Goal: Information Seeking & Learning: Learn about a topic

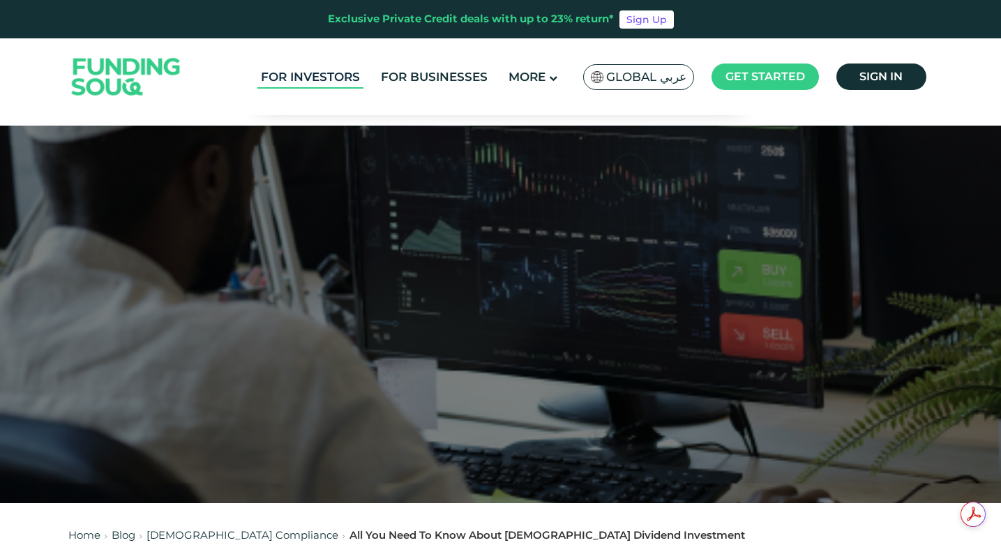
click at [318, 69] on link "For Investors" at bounding box center [310, 77] width 106 height 23
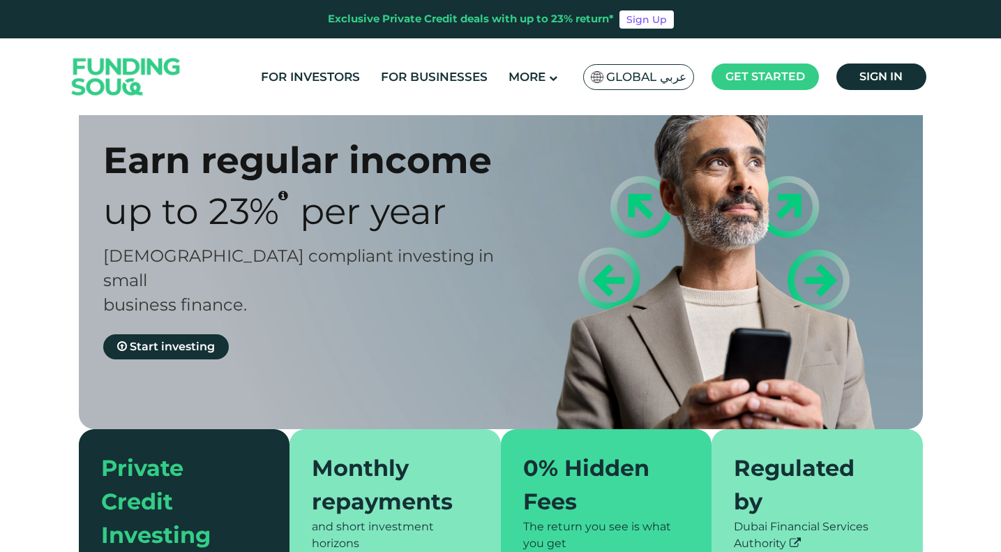
type tc-range-slider "4"
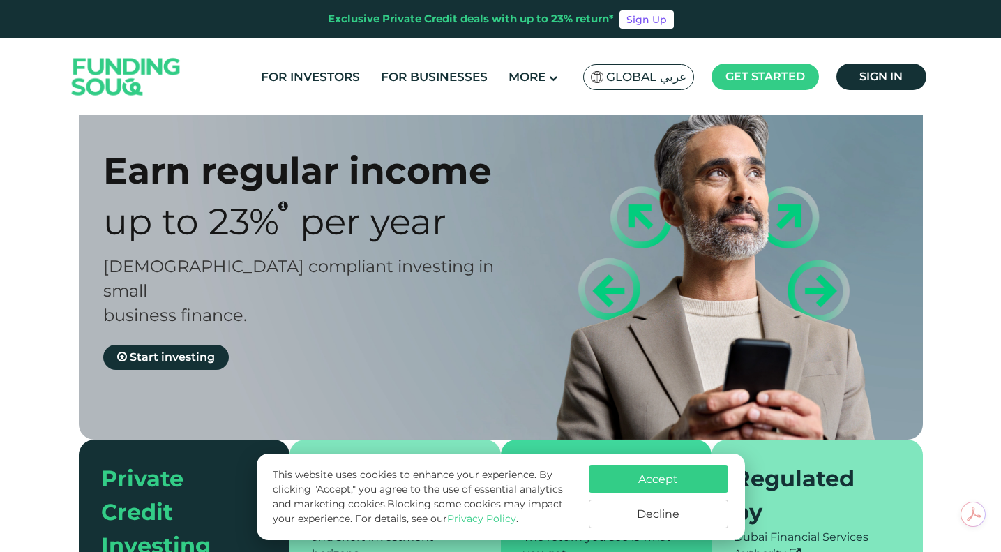
scroll to position [46, 0]
click at [149, 345] on link "Start investing" at bounding box center [166, 357] width 126 height 25
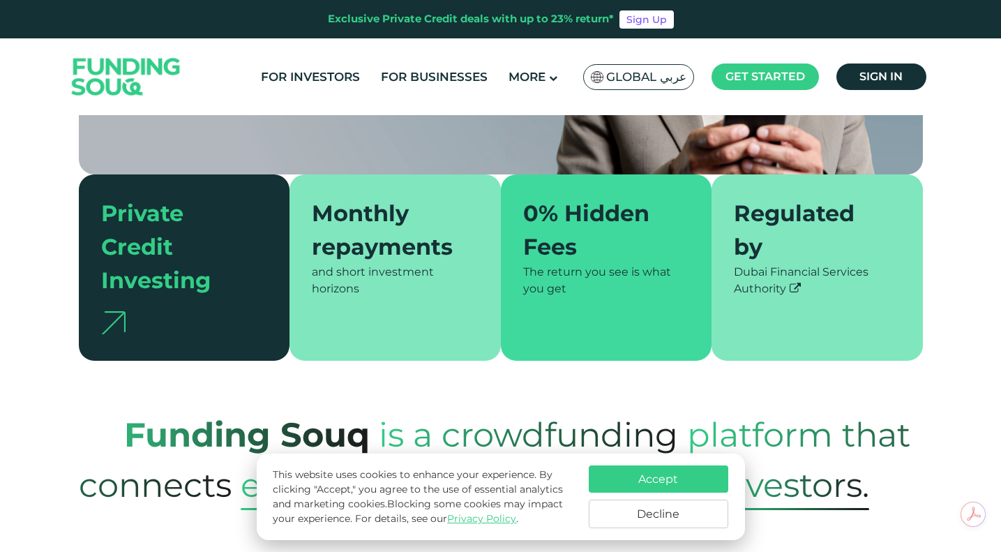
scroll to position [340, 0]
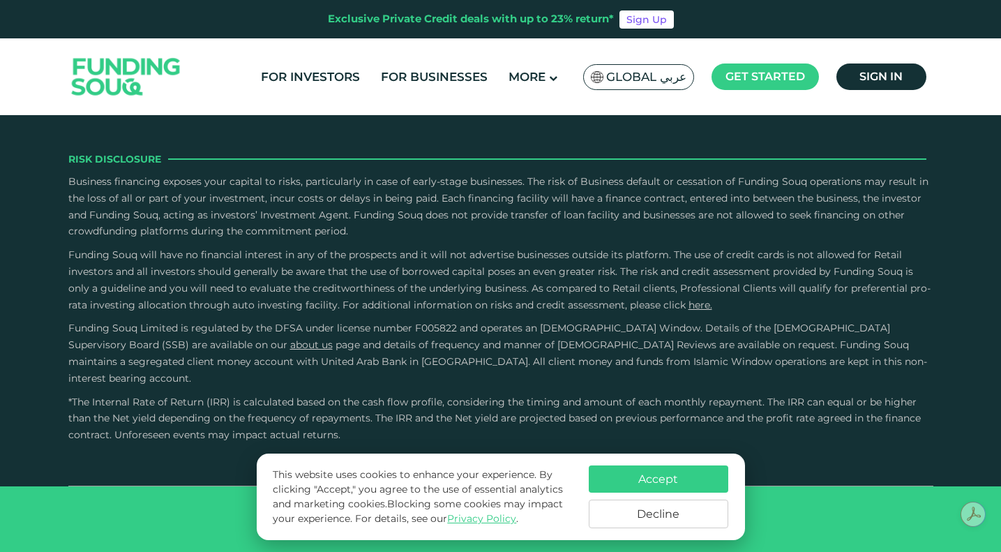
scroll to position [2724, 0]
type tc-range-slider "1"
drag, startPoint x: 529, startPoint y: 235, endPoint x: 370, endPoint y: 255, distance: 160.3
type tc-range-slider "10000"
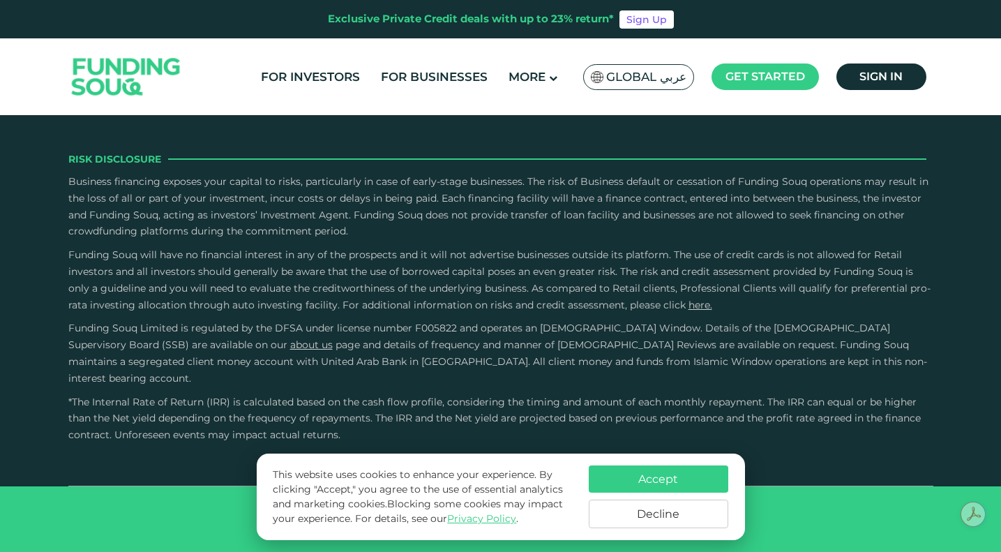
drag, startPoint x: 136, startPoint y: 243, endPoint x: 104, endPoint y: 241, distance: 32.1
radio input "true"
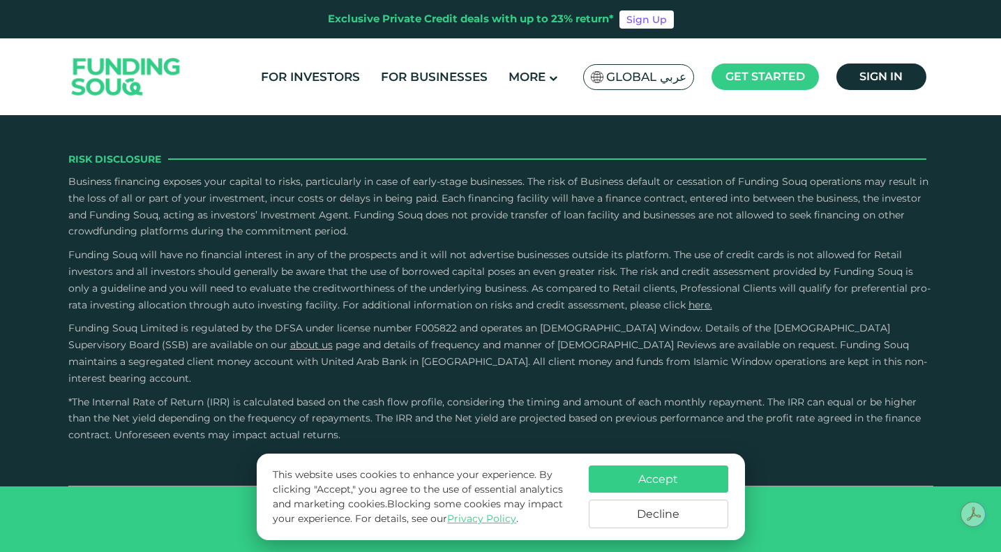
radio input "true"
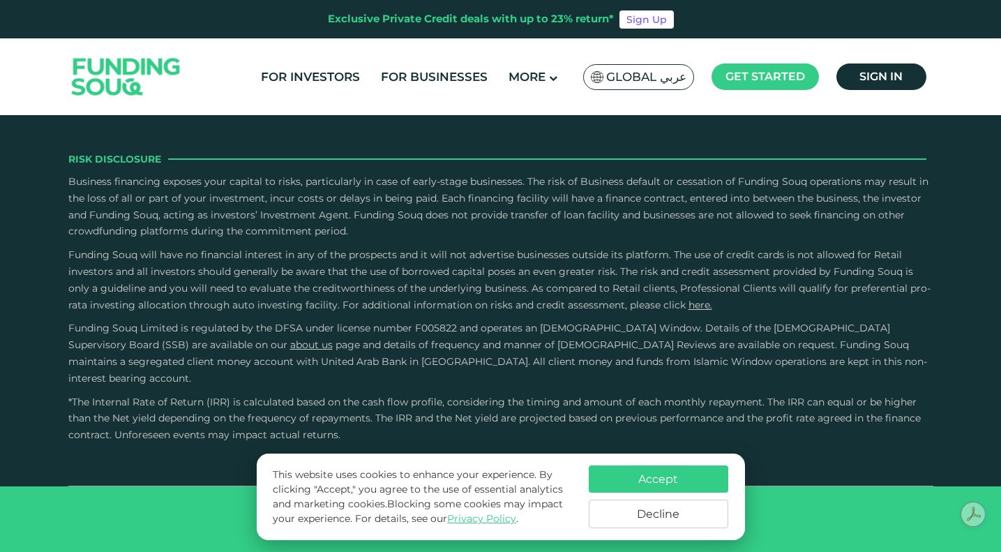
radio input "true"
click at [146, 80] on img at bounding box center [126, 77] width 137 height 70
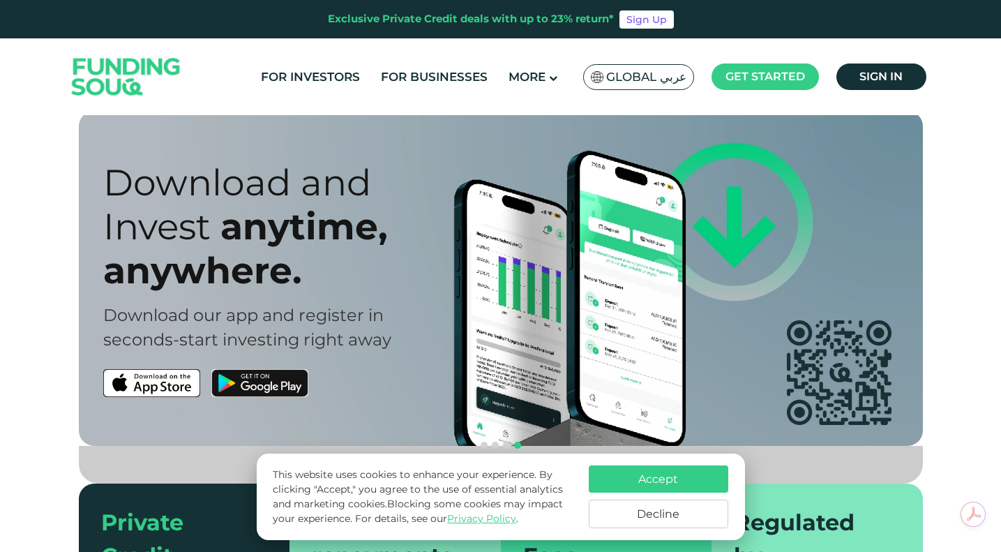
scroll to position [15, 0]
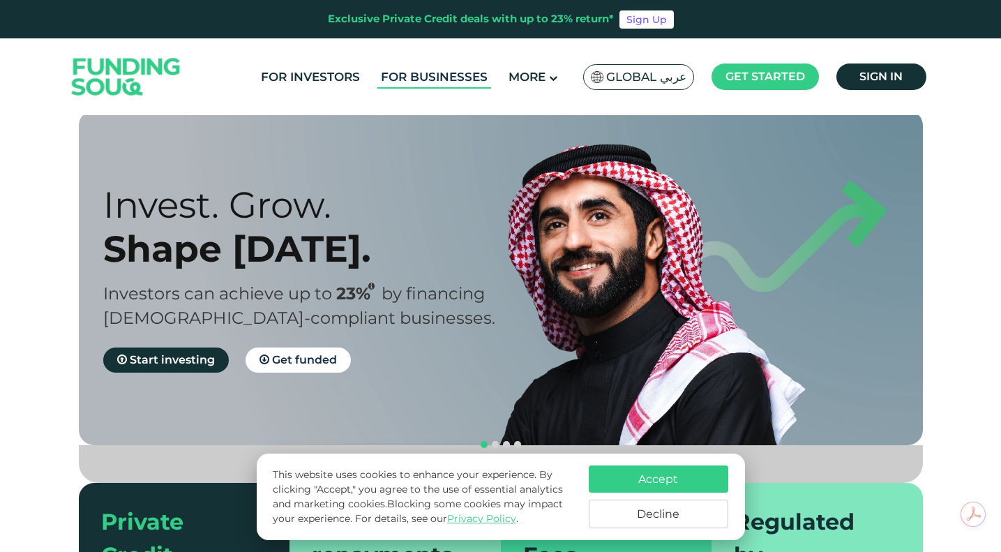
click at [421, 68] on link "For Businesses" at bounding box center [434, 77] width 114 height 23
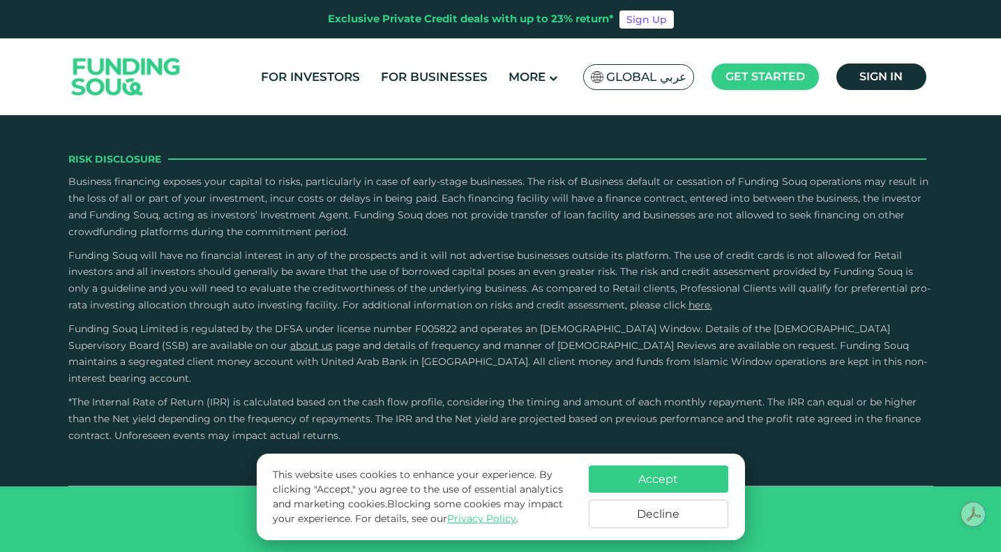
scroll to position [2258, 0]
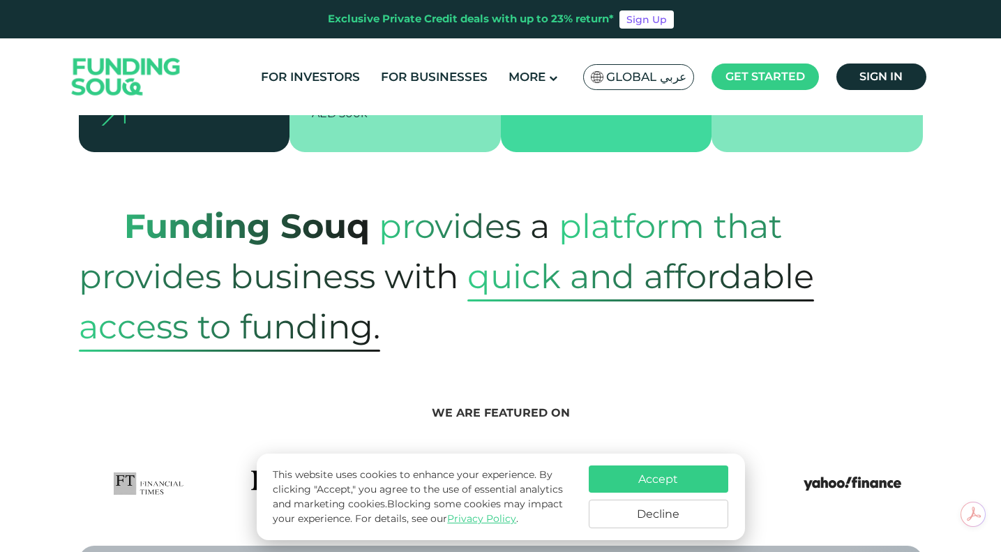
scroll to position [0, 0]
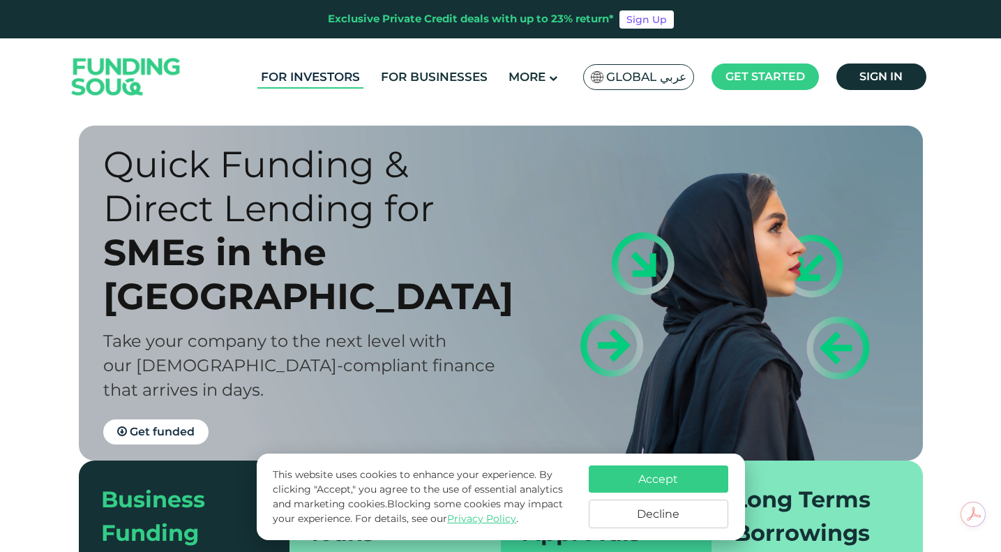
click at [313, 80] on link "For Investors" at bounding box center [310, 77] width 106 height 23
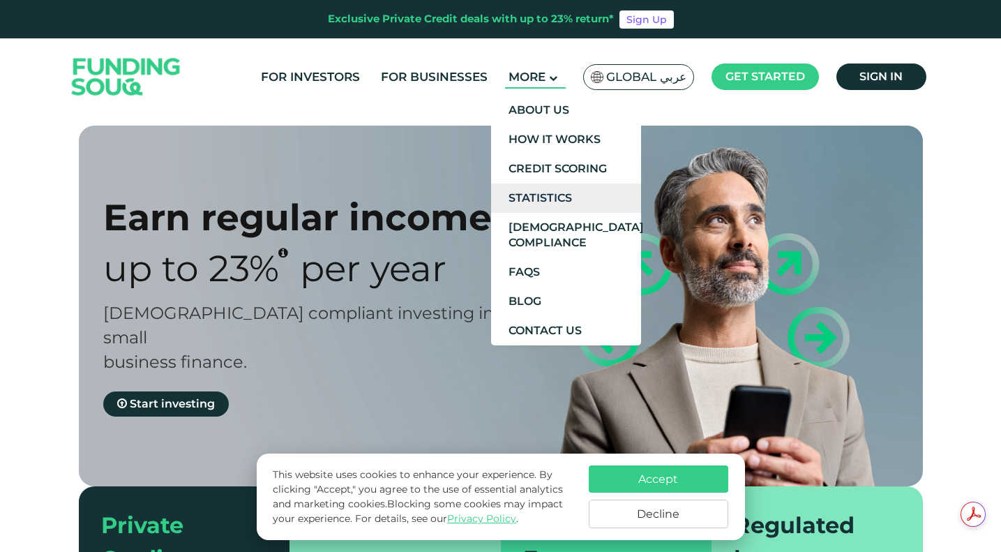
click at [557, 190] on link "Statistics" at bounding box center [566, 197] width 150 height 29
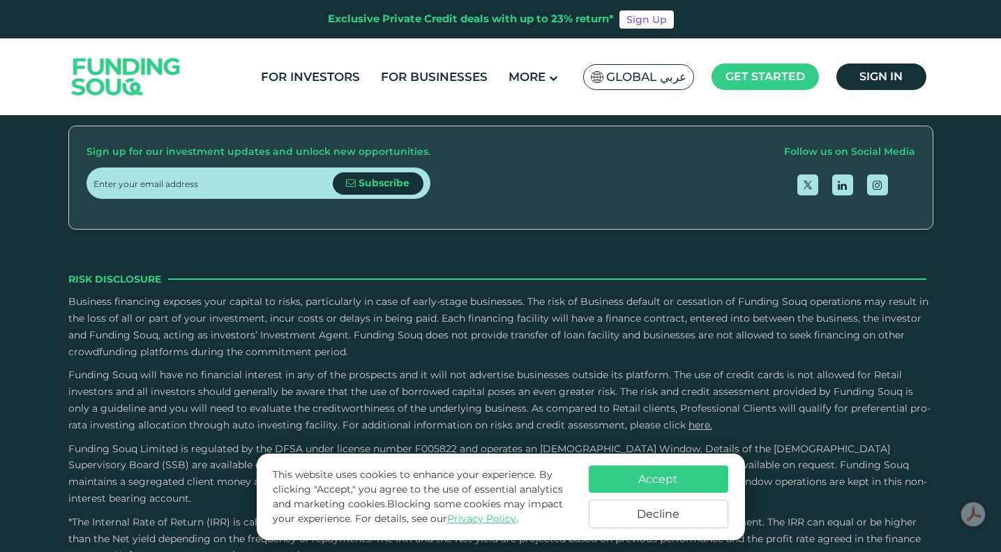
scroll to position [1497, 0]
